Goal: Task Accomplishment & Management: Complete application form

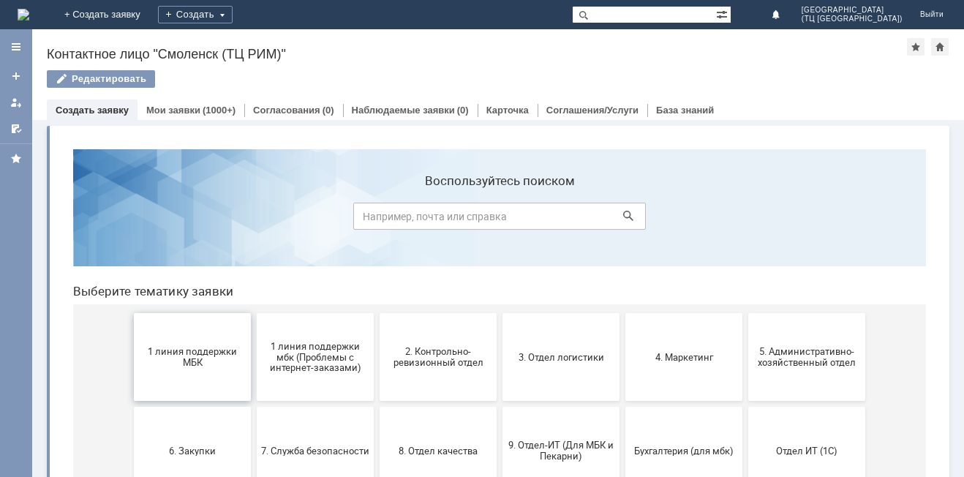
click at [183, 362] on span "1 линия поддержки МБК" at bounding box center [192, 357] width 108 height 22
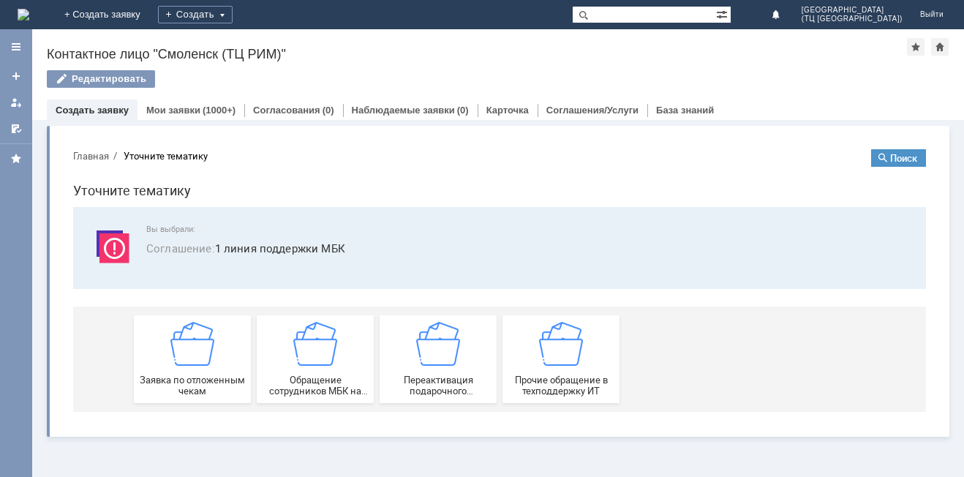
click at [183, 362] on img at bounding box center [192, 344] width 44 height 44
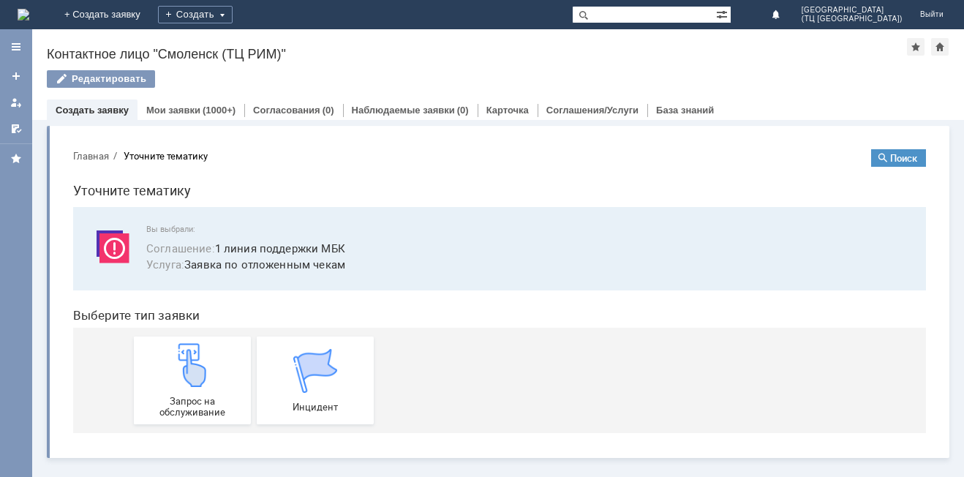
click at [183, 362] on img at bounding box center [192, 365] width 44 height 44
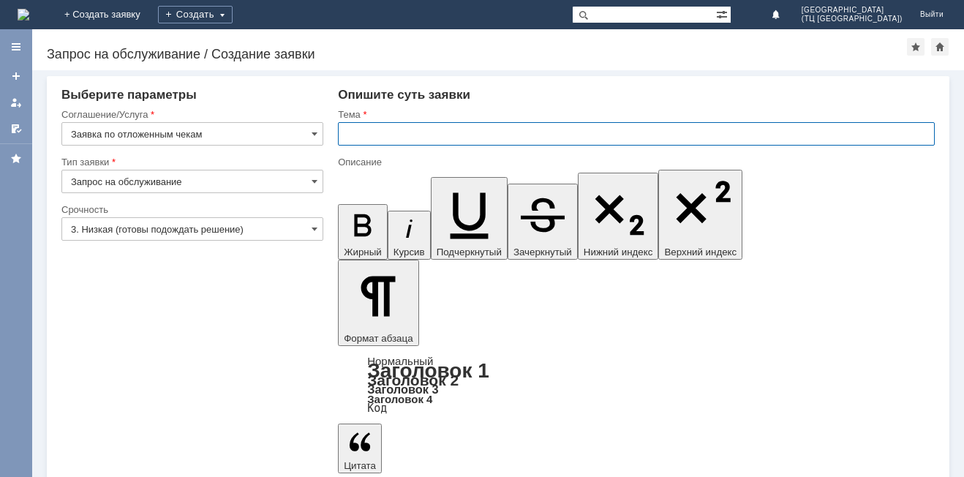
click at [354, 134] on input "text" at bounding box center [636, 133] width 597 height 23
type input "удалить чек"
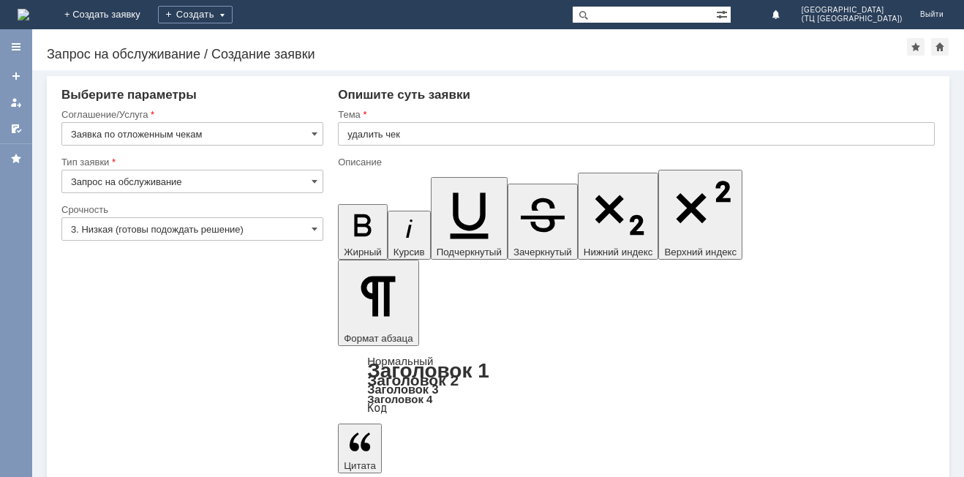
drag, startPoint x: 380, startPoint y: 3904, endPoint x: 877, endPoint y: 3980, distance: 501.9
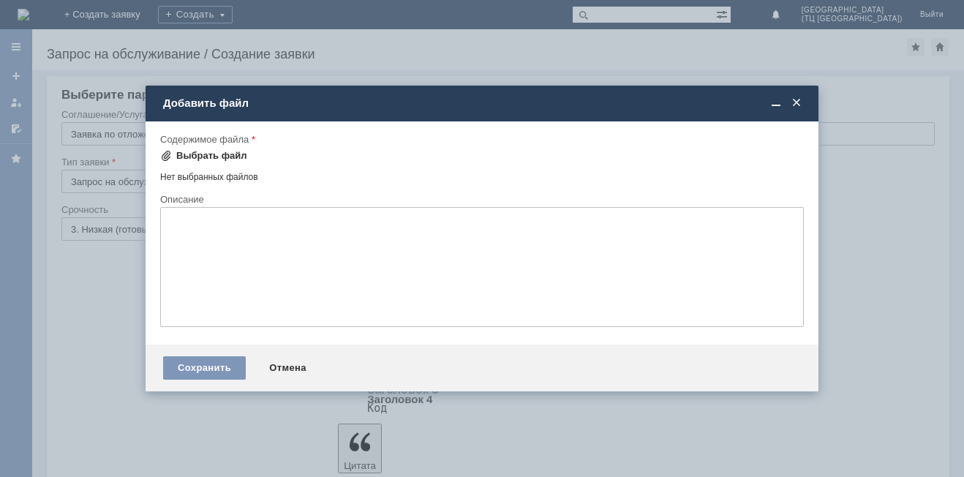
click at [240, 152] on div "Выбрать файл" at bounding box center [211, 156] width 71 height 12
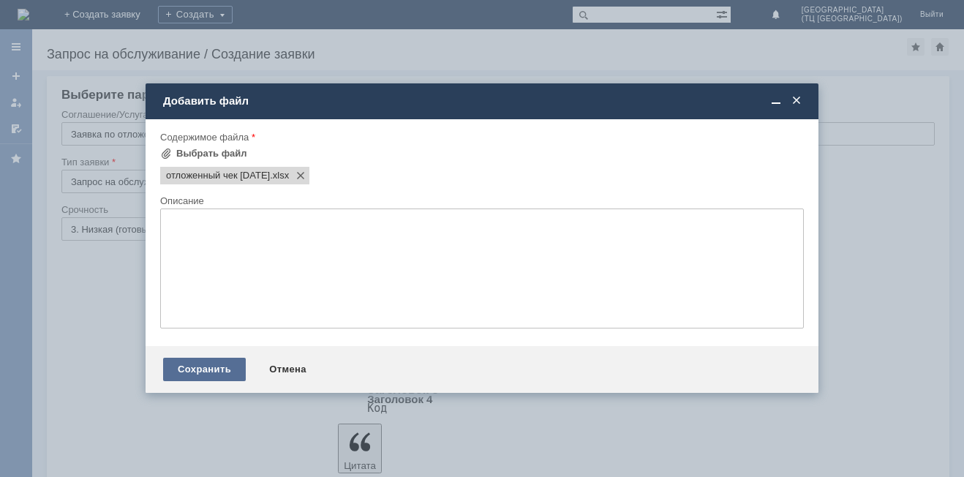
click at [195, 373] on div "Сохранить" at bounding box center [204, 369] width 83 height 23
